Goal: Find specific page/section: Find specific page/section

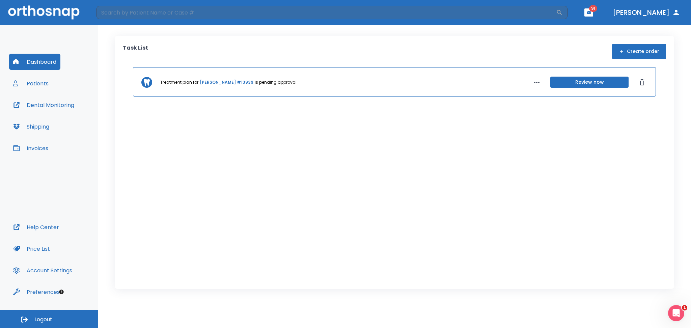
click at [44, 87] on button "Patients" at bounding box center [31, 83] width 44 height 16
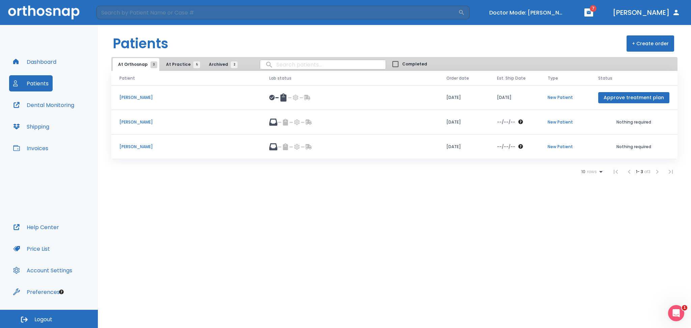
click at [182, 60] on button "At Practice 5" at bounding box center [181, 64] width 41 height 13
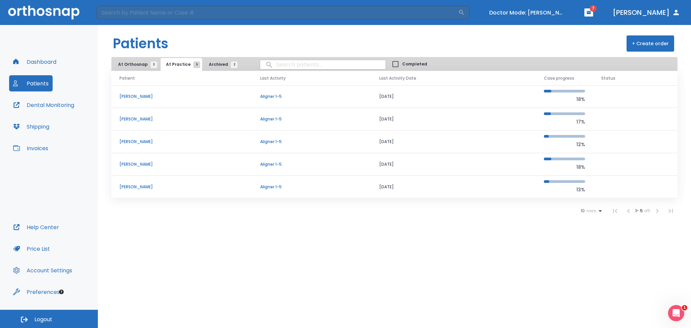
click at [131, 166] on p "[PERSON_NAME]" at bounding box center [181, 164] width 124 height 6
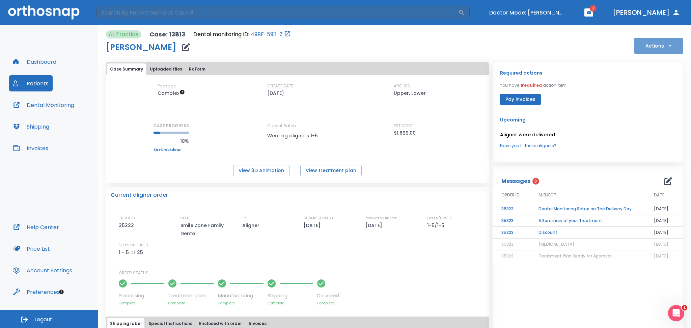
click at [646, 44] on button "Actions" at bounding box center [658, 46] width 49 height 16
click at [543, 12] on div at bounding box center [345, 164] width 691 height 328
click at [525, 14] on button "Doctor Mode: [PERSON_NAME]" at bounding box center [526, 12] width 81 height 11
